Goal: Check status: Check status

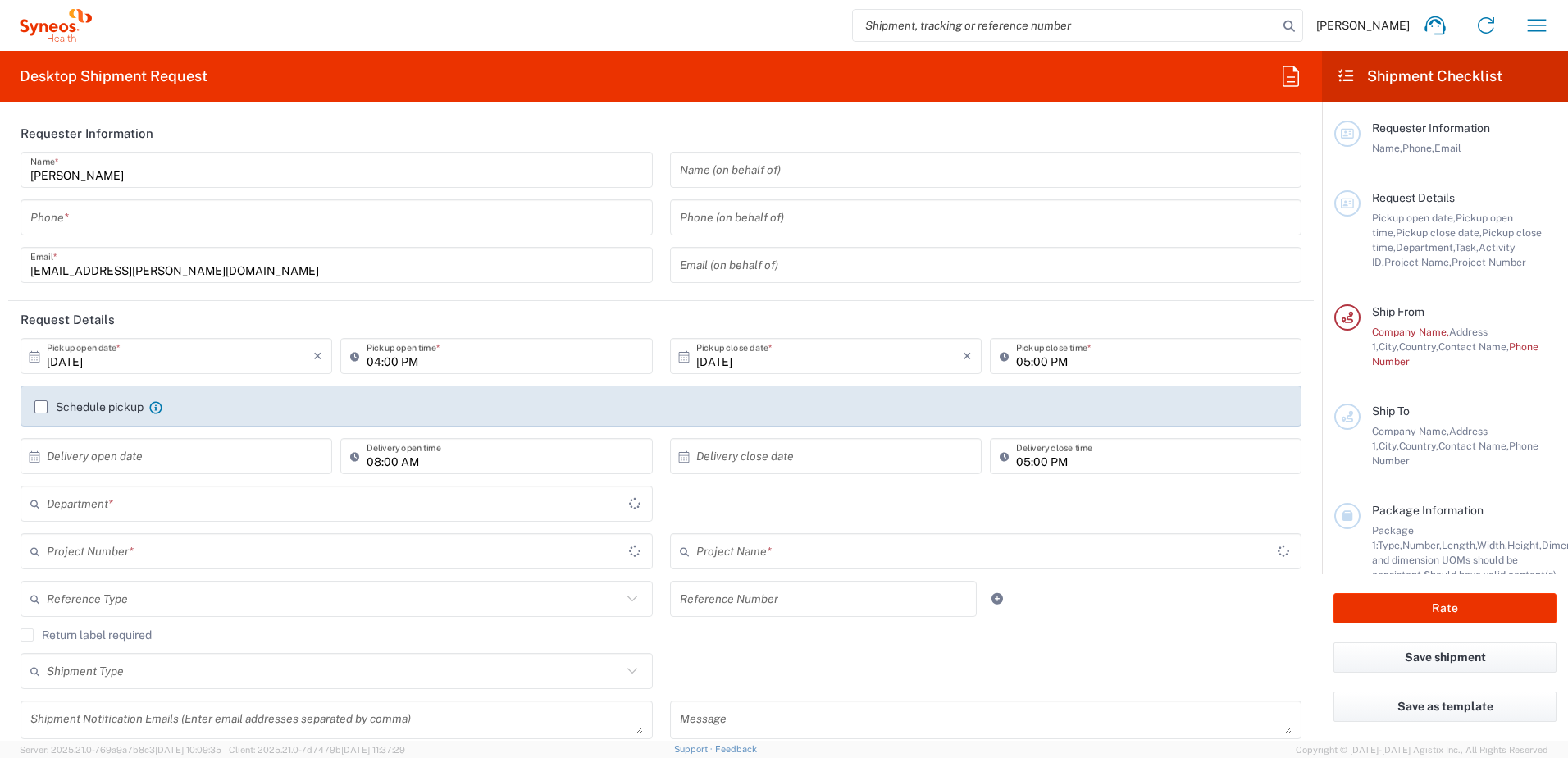
type input "[GEOGRAPHIC_DATA]"
type input "United Kingdom"
type input "Illingworth Research Group Ltd-Macclesfield UK"
type input "3190"
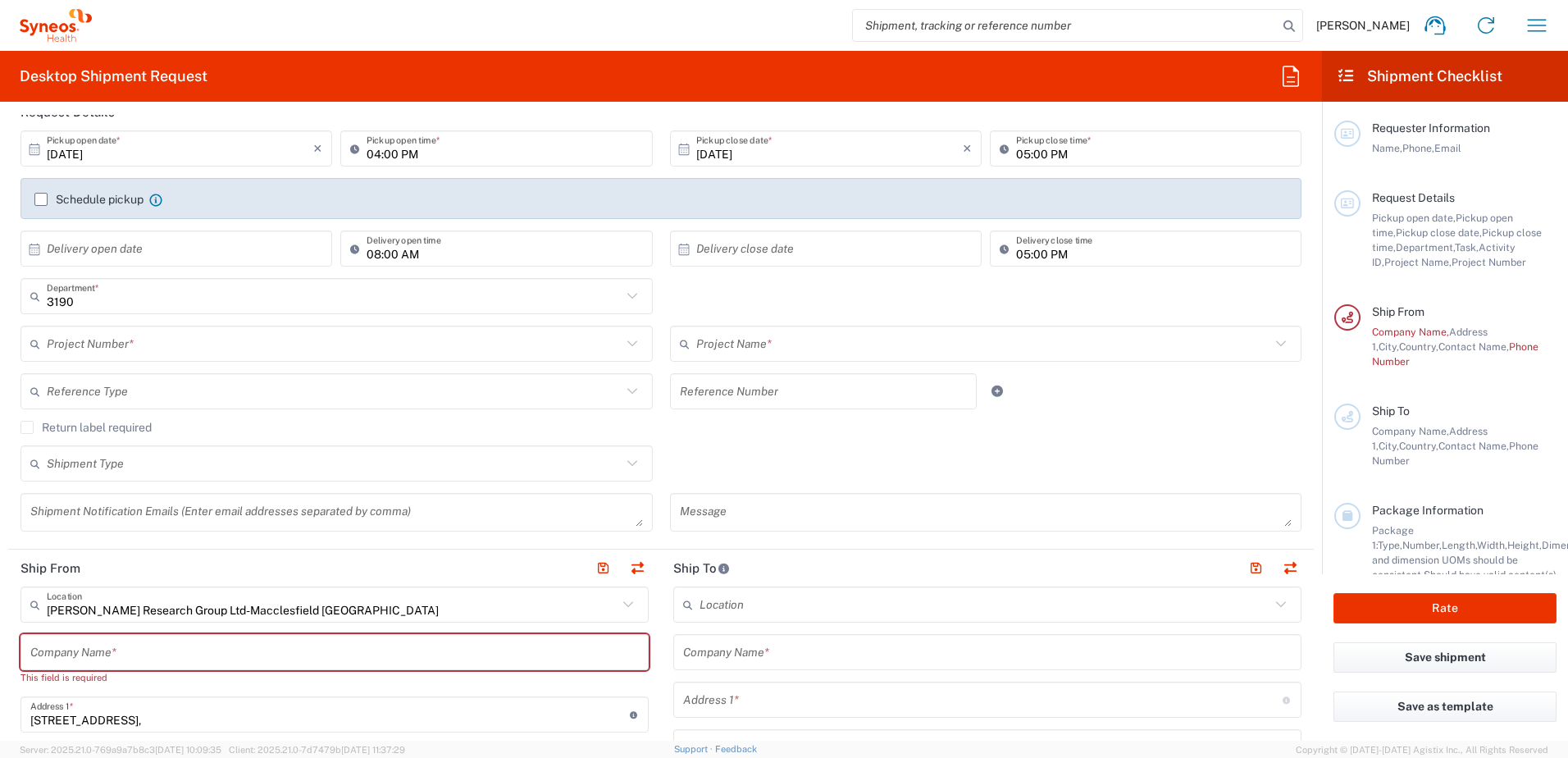
scroll to position [164, 0]
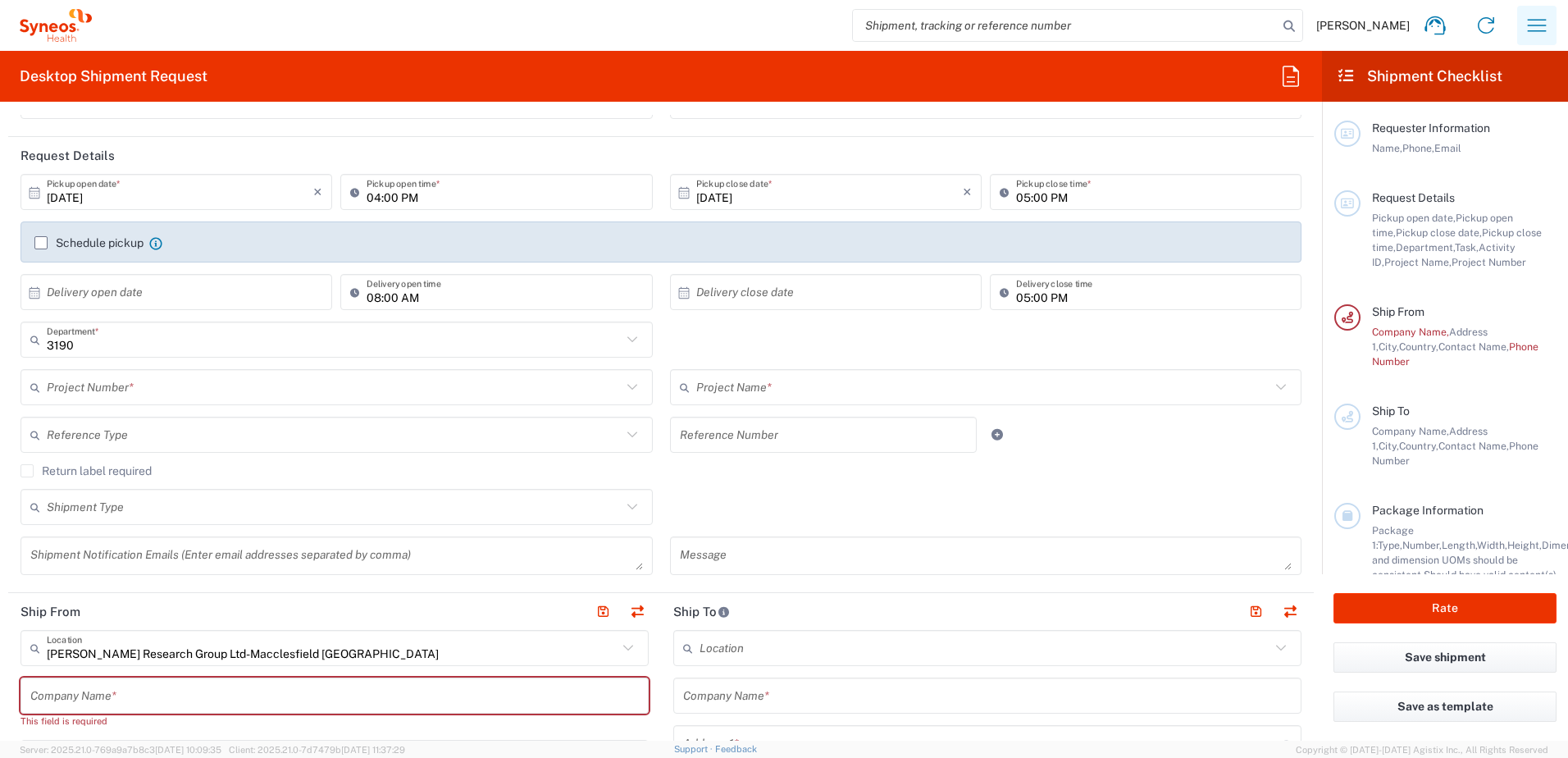
click at [1538, 28] on icon "button" at bounding box center [1536, 25] width 27 height 27
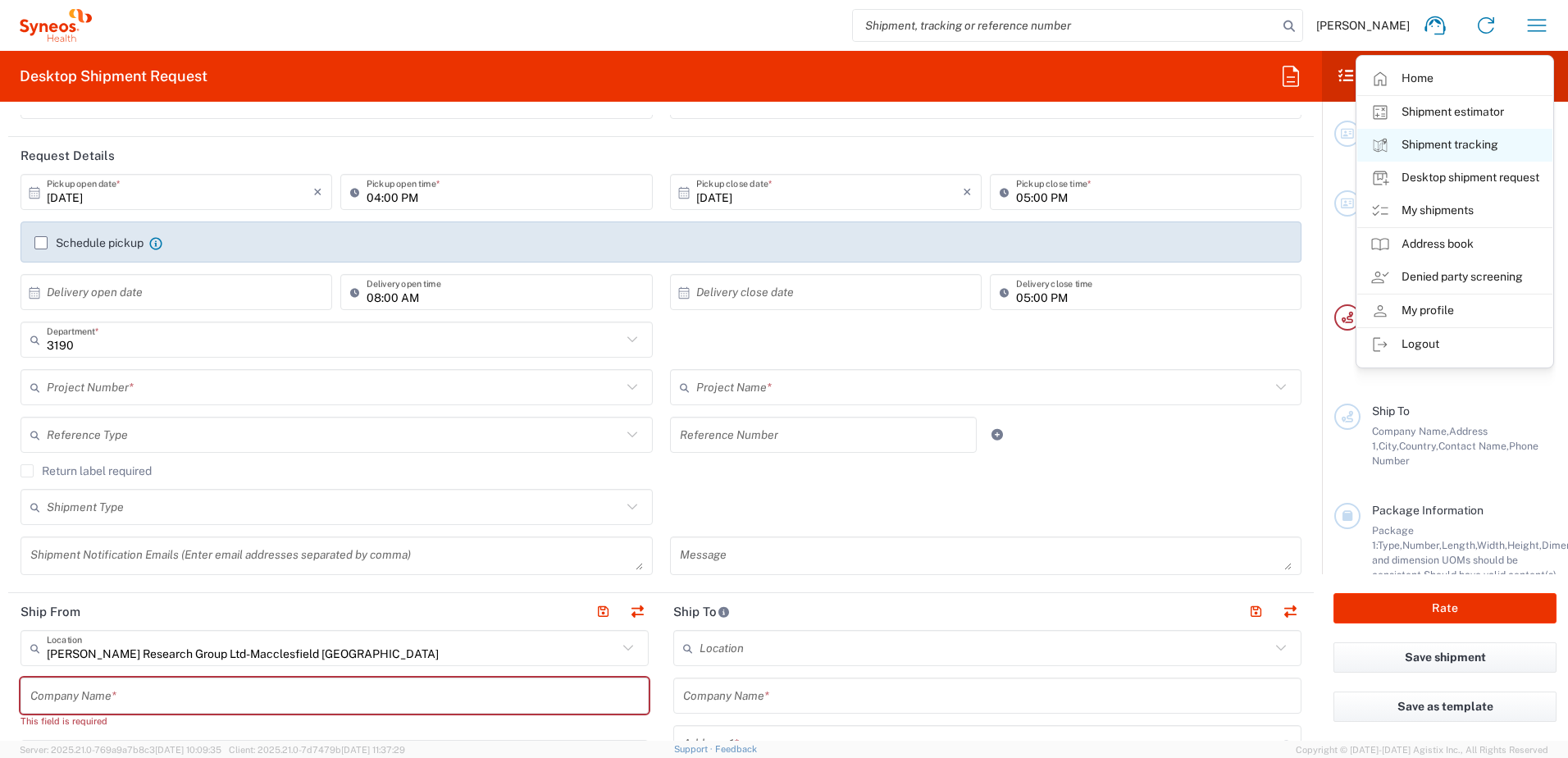
click at [1444, 153] on link "Shipment tracking" at bounding box center [1454, 144] width 195 height 33
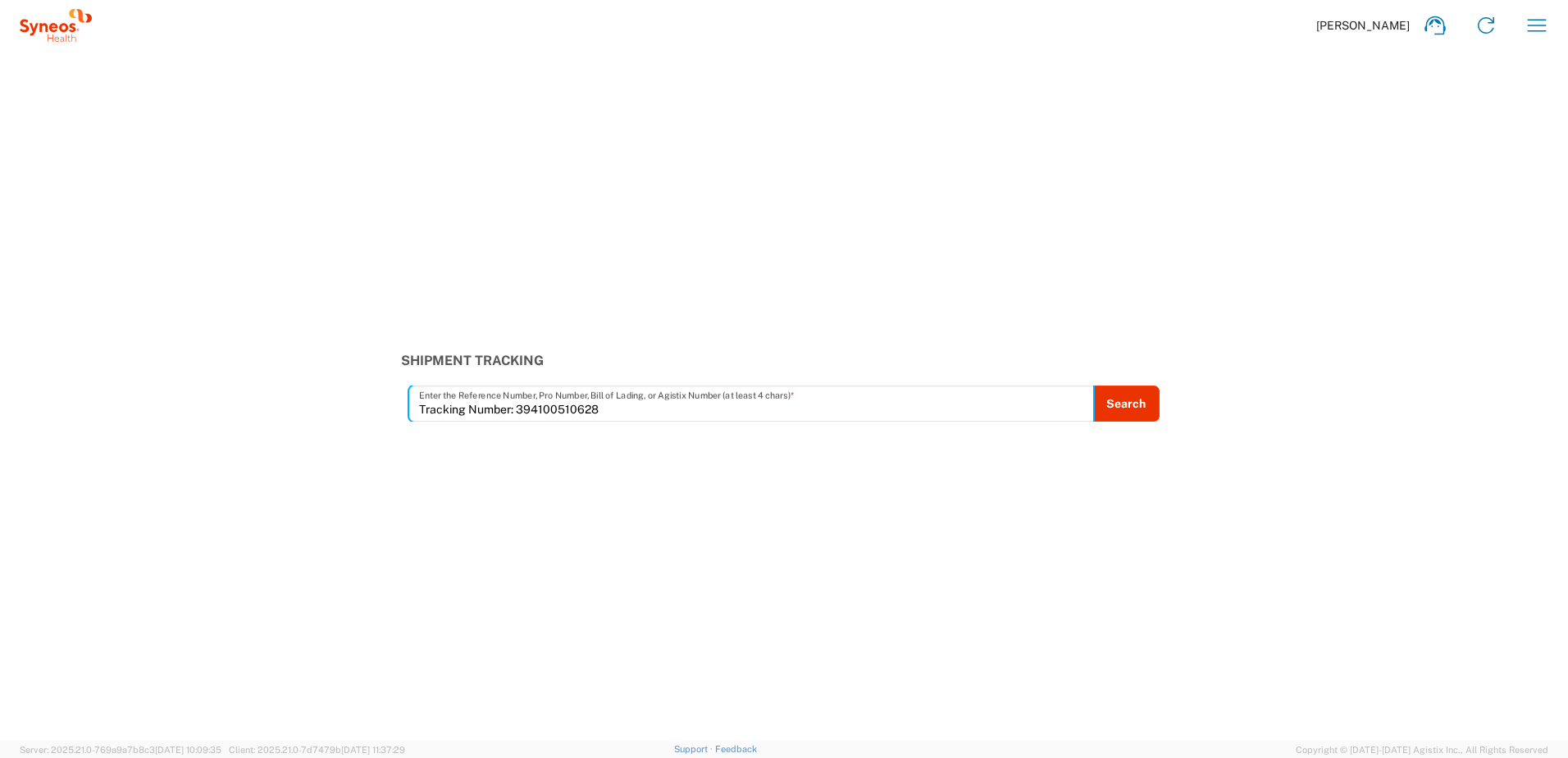
drag, startPoint x: 516, startPoint y: 408, endPoint x: 386, endPoint y: 412, distance: 130.1
click at [386, 412] on div "Shipment Tracking Tracking Number: 394100510628 Enter the Reference Number, Pro…" at bounding box center [784, 388] width 1568 height 69
type input "394100510628"
click at [1138, 405] on button "Search" at bounding box center [1126, 404] width 67 height 36
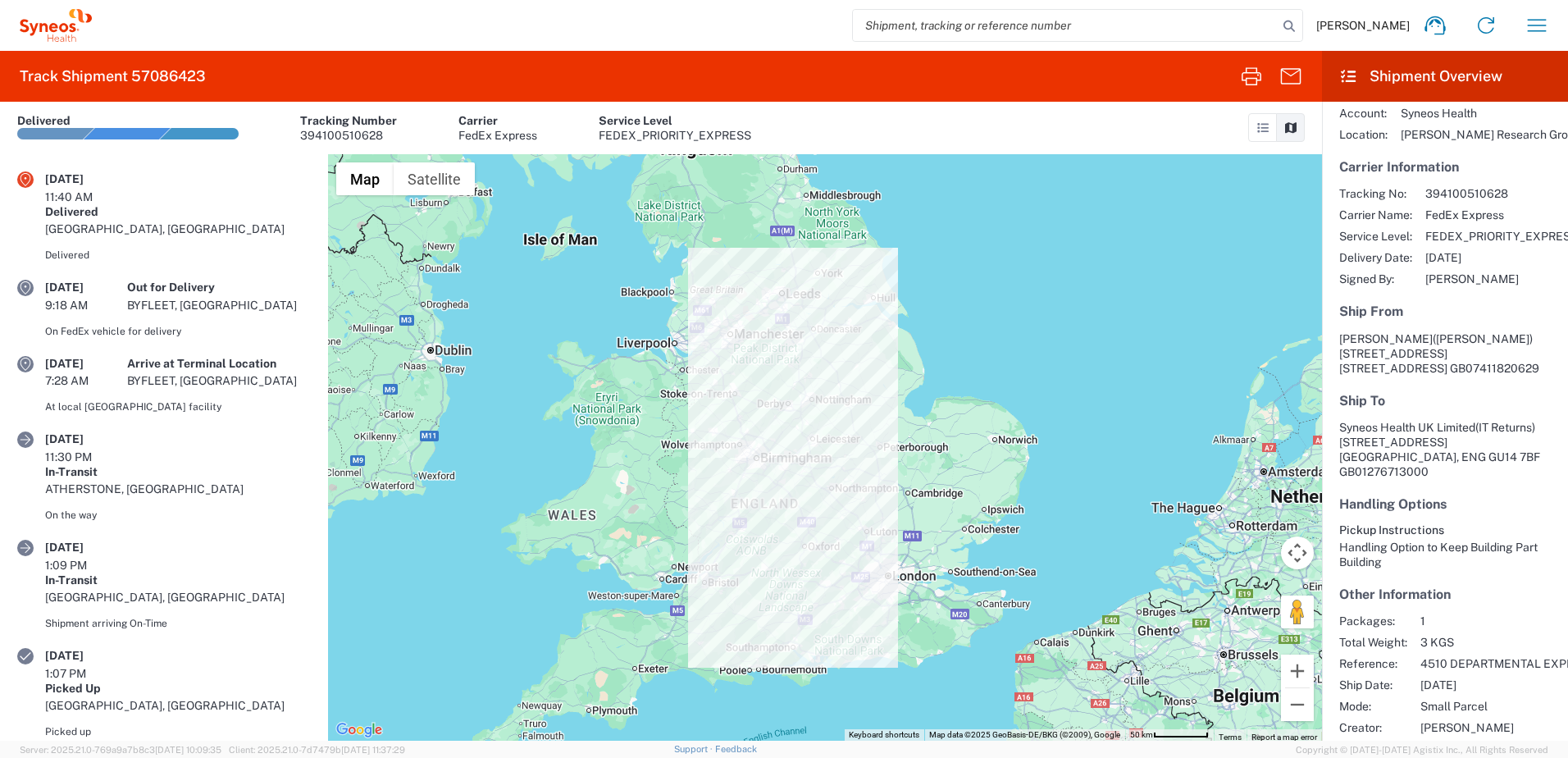
scroll to position [79, 0]
